Goal: Task Accomplishment & Management: Manage account settings

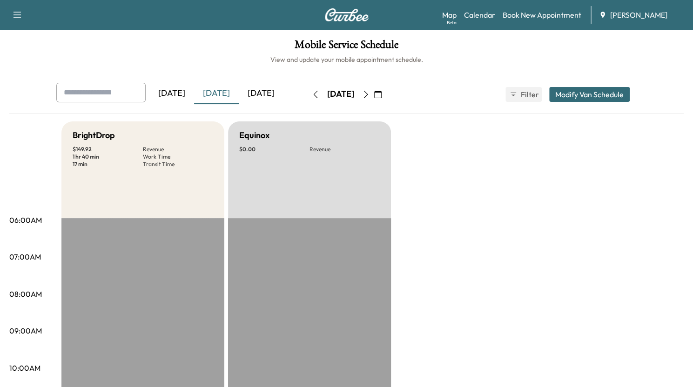
click at [382, 92] on icon "button" at bounding box center [377, 94] width 7 height 7
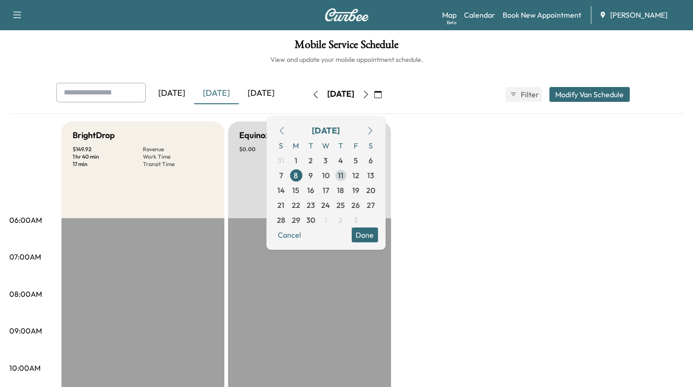
click at [343, 173] on span "11" at bounding box center [341, 175] width 6 height 11
click at [269, 94] on div "[DATE]" at bounding box center [261, 93] width 45 height 21
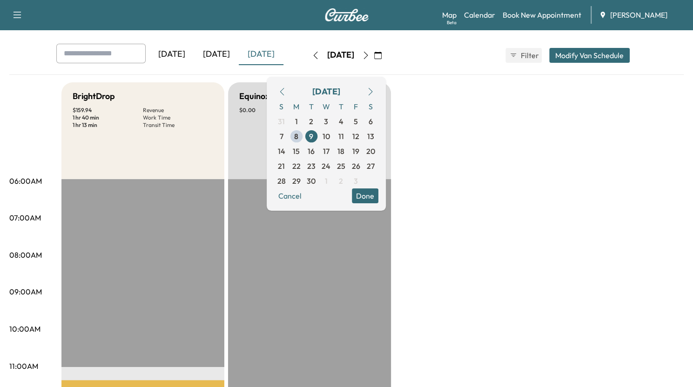
scroll to position [39, 0]
click at [330, 135] on span "10" at bounding box center [326, 136] width 7 height 11
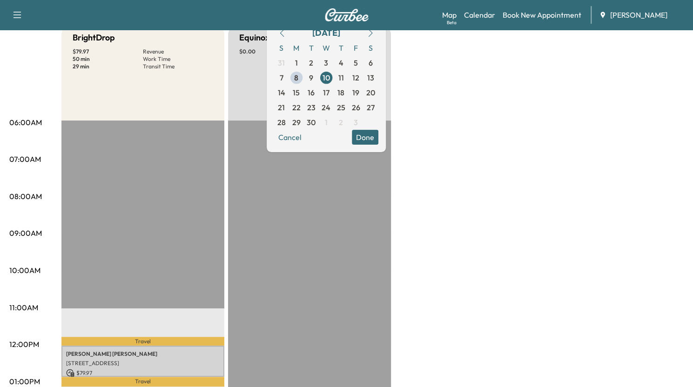
scroll to position [97, 0]
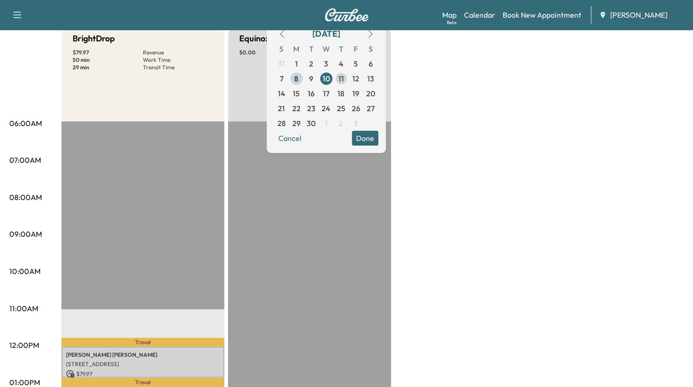
click at [344, 74] on span "11" at bounding box center [341, 78] width 6 height 11
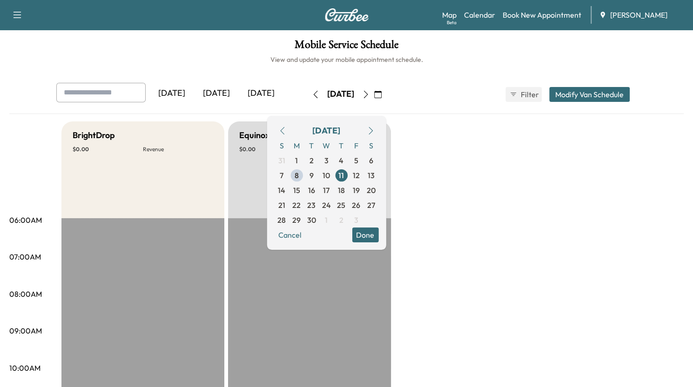
click at [265, 97] on div "[DATE]" at bounding box center [261, 93] width 45 height 21
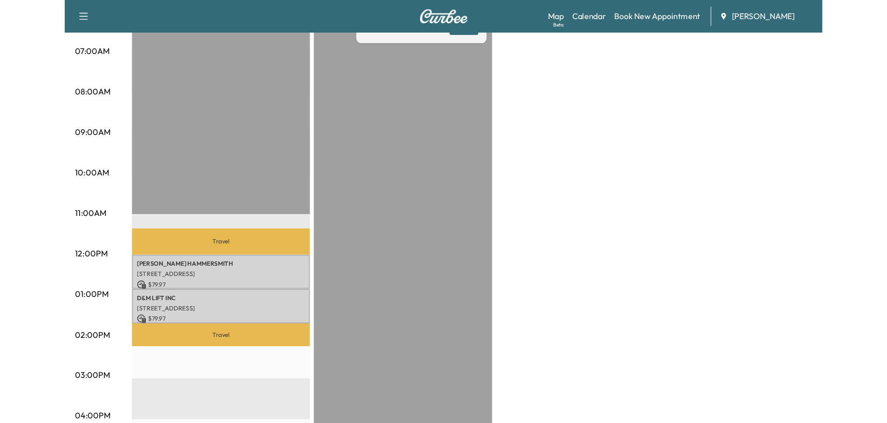
scroll to position [228, 0]
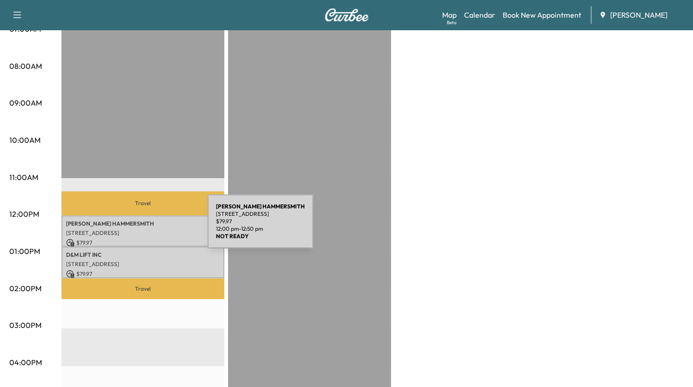
click at [138, 229] on p "[STREET_ADDRESS]" at bounding box center [143, 232] width 154 height 7
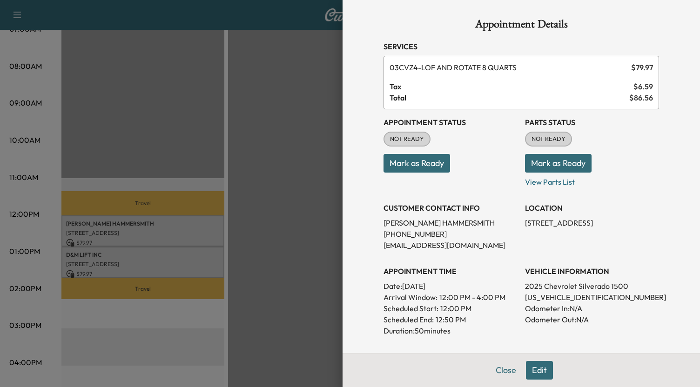
click at [156, 256] on div at bounding box center [350, 193] width 700 height 387
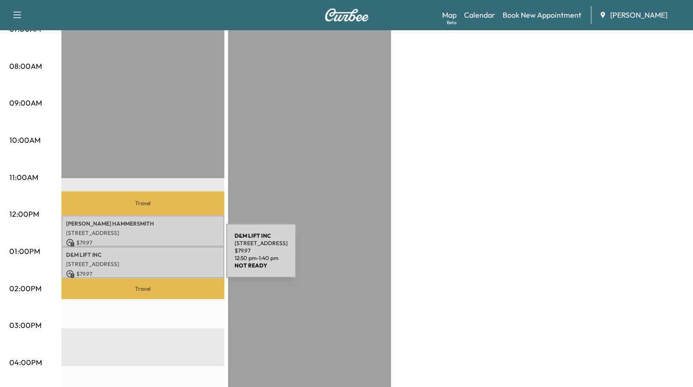
click at [156, 256] on div "D&M LIFT INC [STREET_ADDRESS] $ 79.97 12:50 pm - 1:40 pm" at bounding box center [142, 262] width 163 height 31
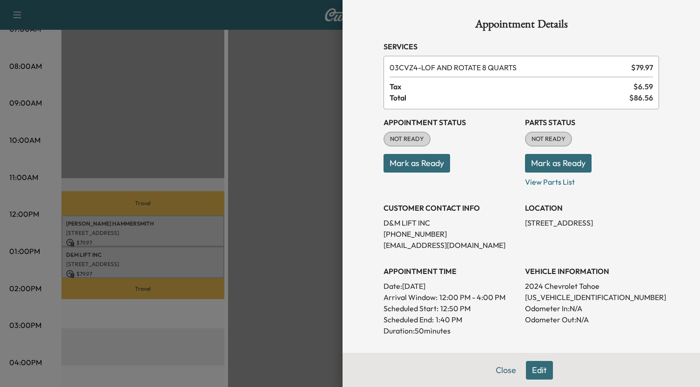
click at [161, 228] on div at bounding box center [350, 193] width 700 height 387
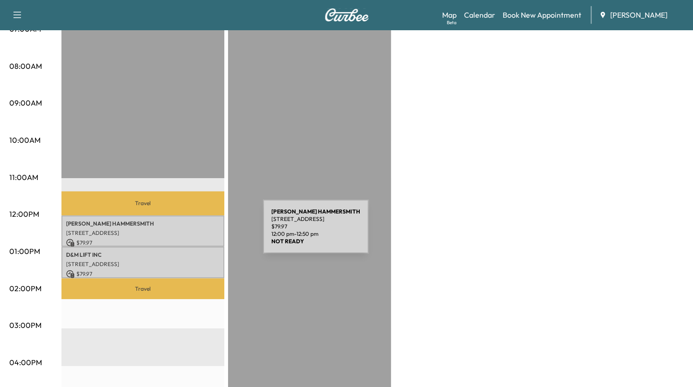
click at [193, 232] on p "[STREET_ADDRESS]" at bounding box center [143, 232] width 154 height 7
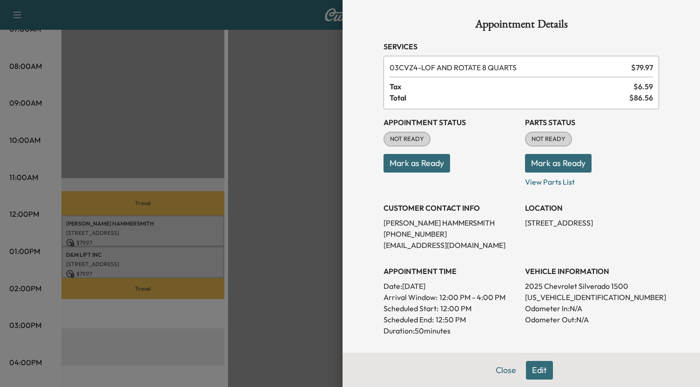
click at [283, 194] on div at bounding box center [350, 193] width 700 height 387
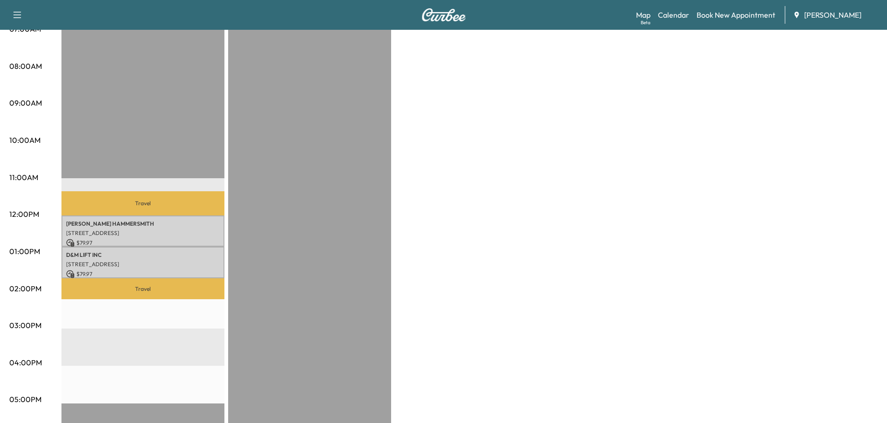
scroll to position [0, 0]
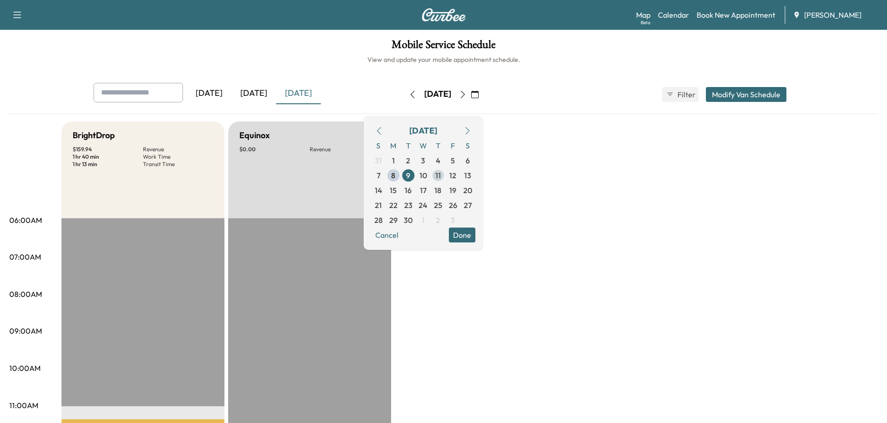
click at [441, 175] on span "11" at bounding box center [438, 175] width 6 height 11
click at [693, 91] on button "Modify Van Schedule" at bounding box center [746, 94] width 81 height 15
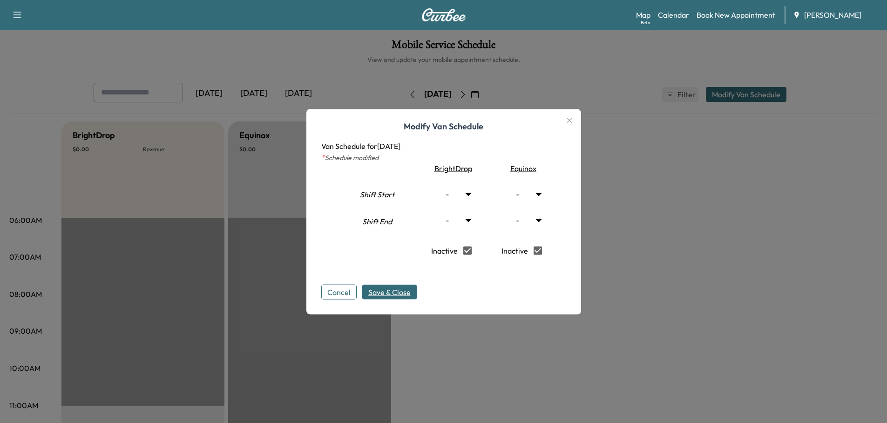
click at [400, 289] on span "Save & Close" at bounding box center [389, 291] width 42 height 11
